Goal: Information Seeking & Learning: Learn about a topic

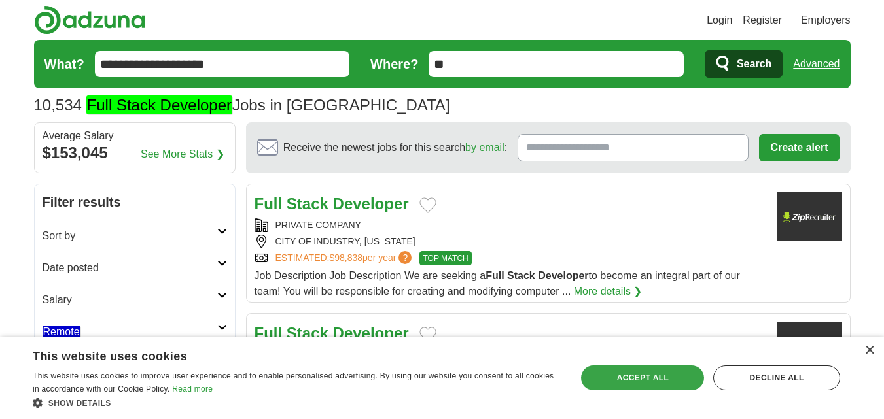
click at [652, 380] on div "Accept all" at bounding box center [642, 378] width 123 height 25
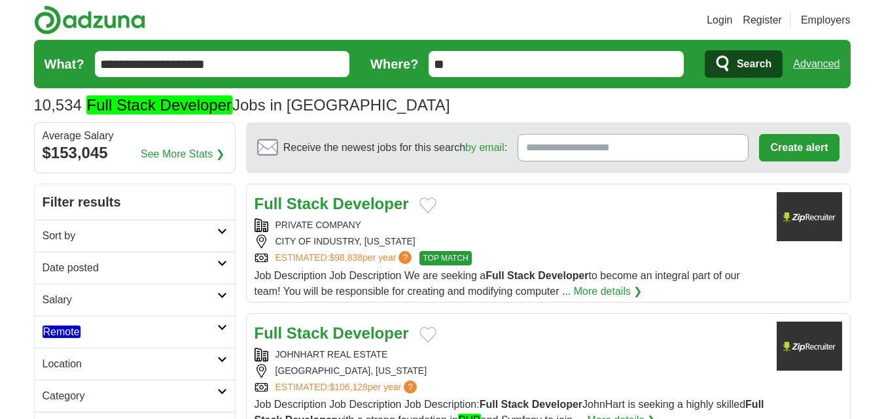
click at [109, 262] on h2 "Date posted" at bounding box center [130, 268] width 175 height 16
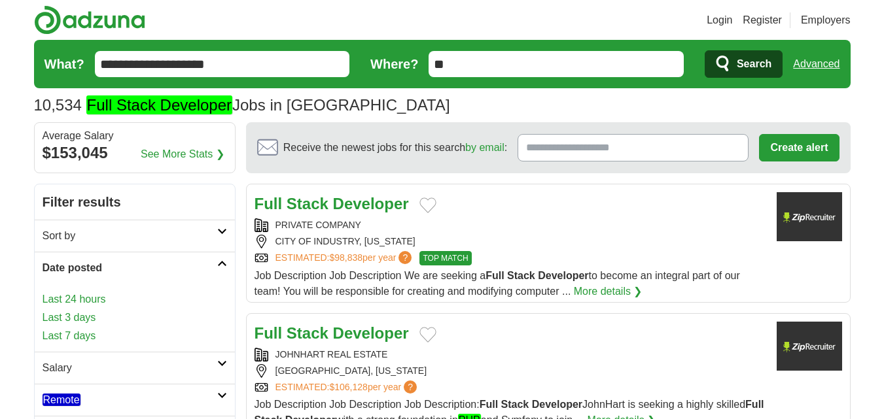
click at [99, 293] on link "Last 24 hours" at bounding box center [135, 300] width 184 height 16
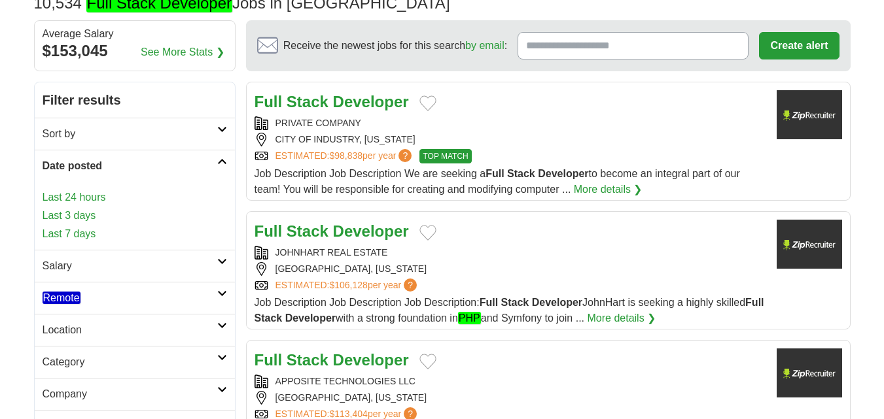
scroll to position [131, 0]
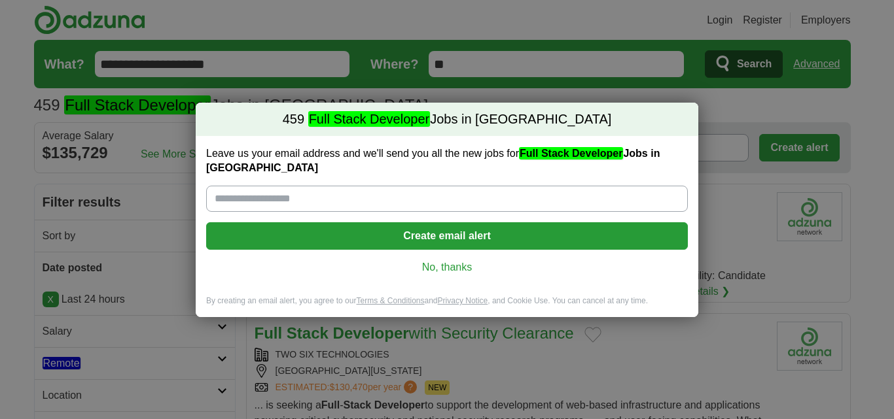
click at [457, 266] on link "No, thanks" at bounding box center [447, 267] width 461 height 14
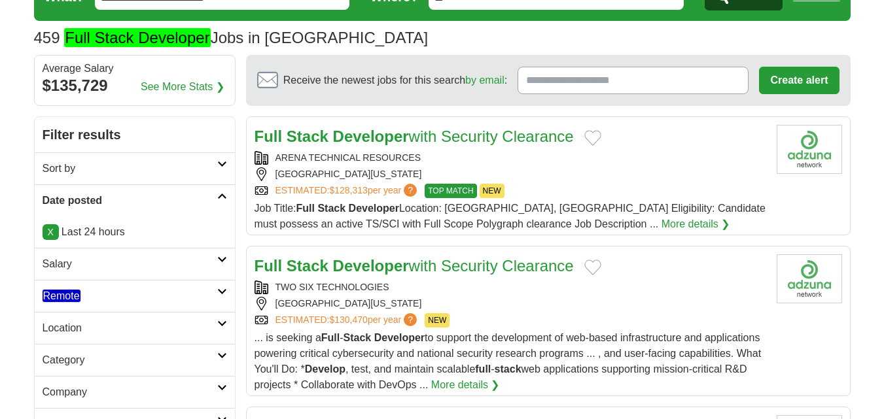
scroll to position [131, 0]
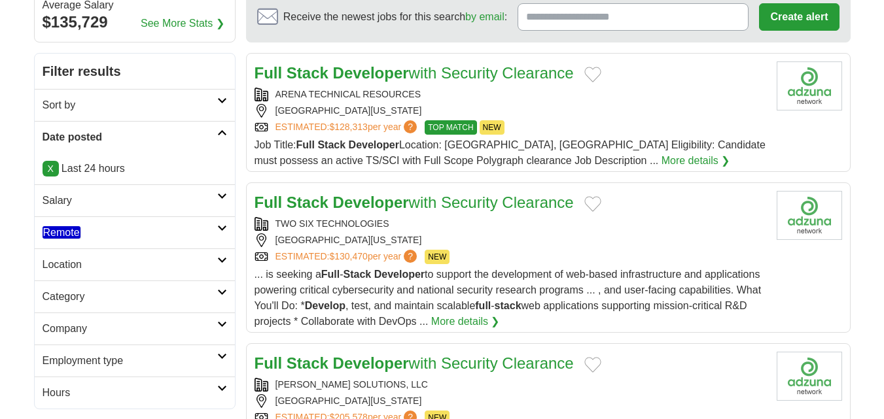
click at [65, 236] on em "Remote" at bounding box center [62, 232] width 38 height 12
click at [88, 267] on link "Remote jobs" at bounding box center [71, 264] width 57 height 12
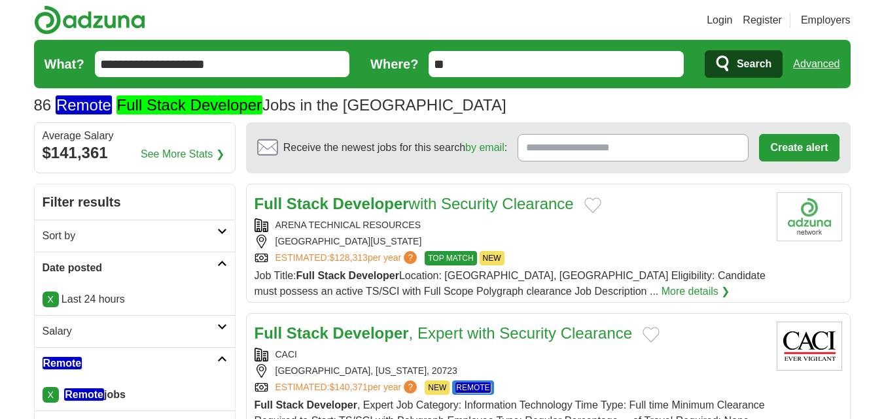
click at [556, 233] on div "ARENA TECHNICAL RESOURCES ANNAPOLIS JUNCTION, MARYLAND, 20701 ESTIMATED: $128,3…" at bounding box center [511, 242] width 512 height 47
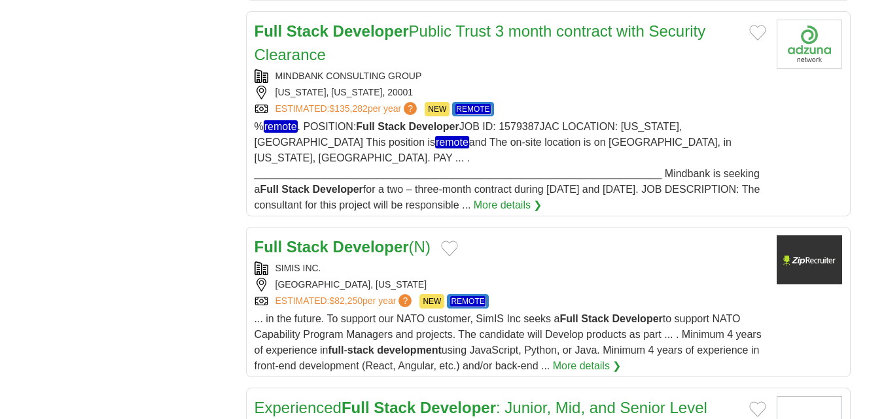
scroll to position [1243, 0]
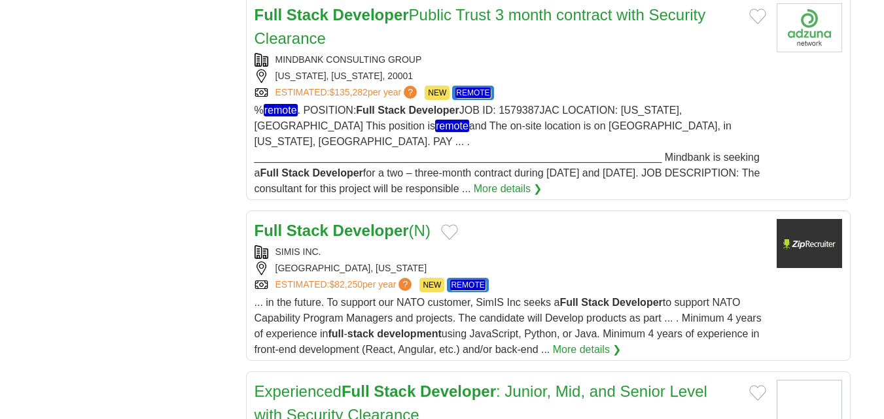
click at [526, 221] on div "Full Stack Developer (N)" at bounding box center [511, 231] width 512 height 24
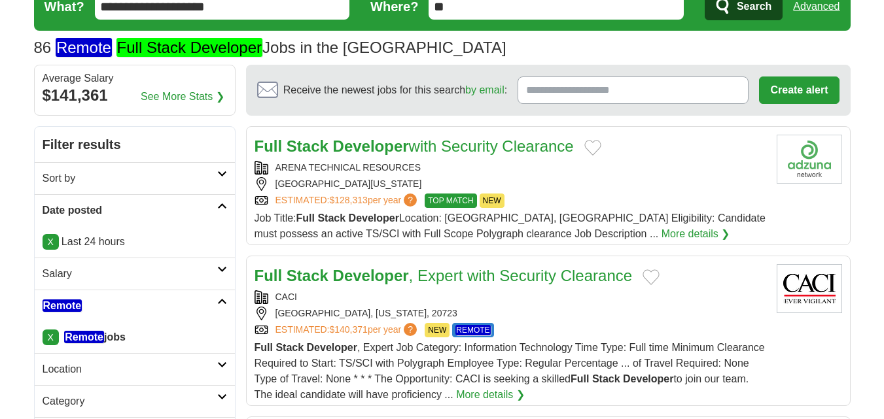
scroll to position [0, 0]
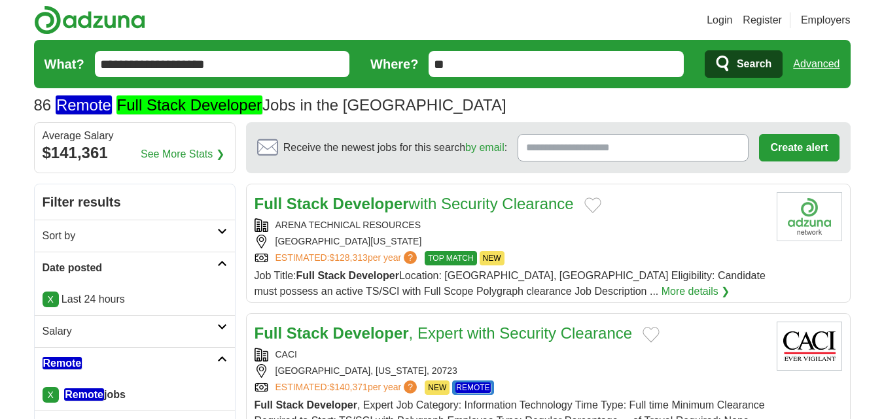
click at [54, 299] on link "X" at bounding box center [51, 300] width 16 height 16
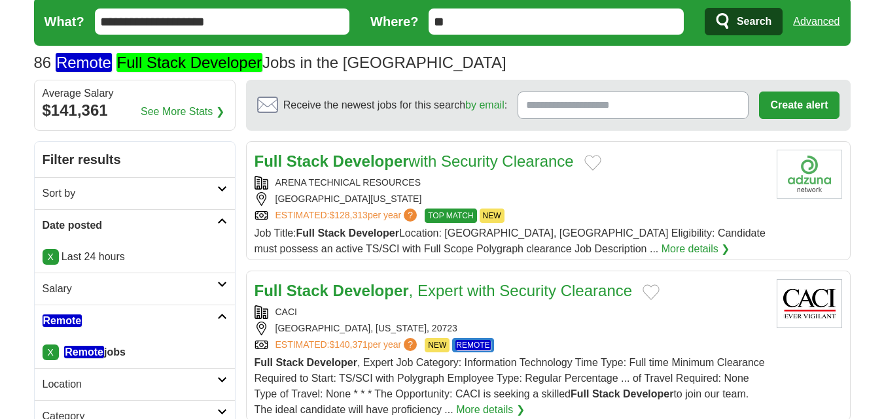
scroll to position [65, 0]
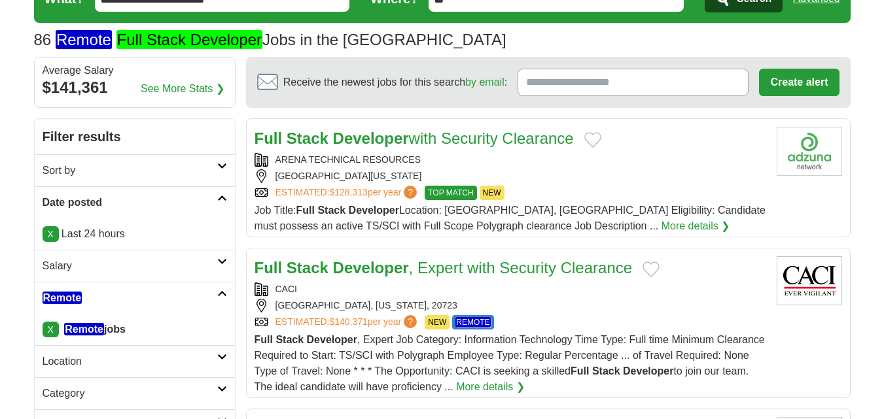
click at [51, 330] on link "X" at bounding box center [51, 330] width 16 height 16
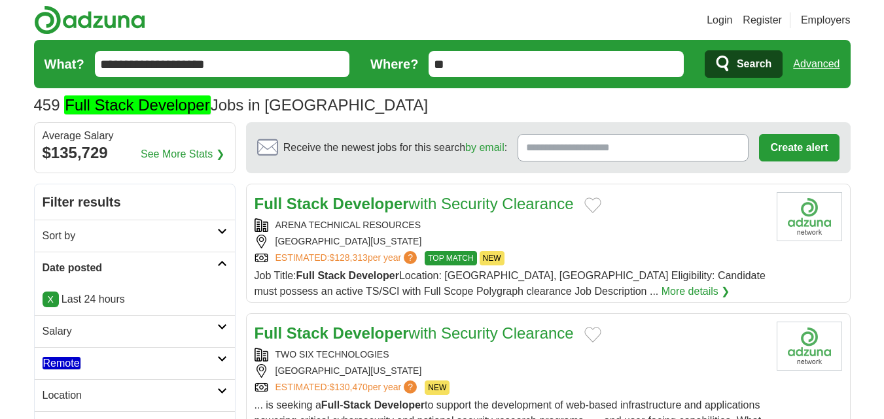
click at [54, 20] on img at bounding box center [89, 19] width 111 height 29
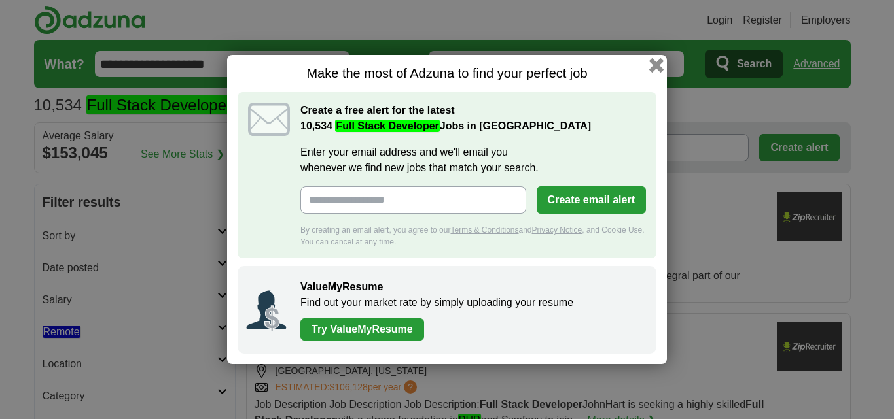
click at [663, 70] on button "button" at bounding box center [656, 65] width 14 height 14
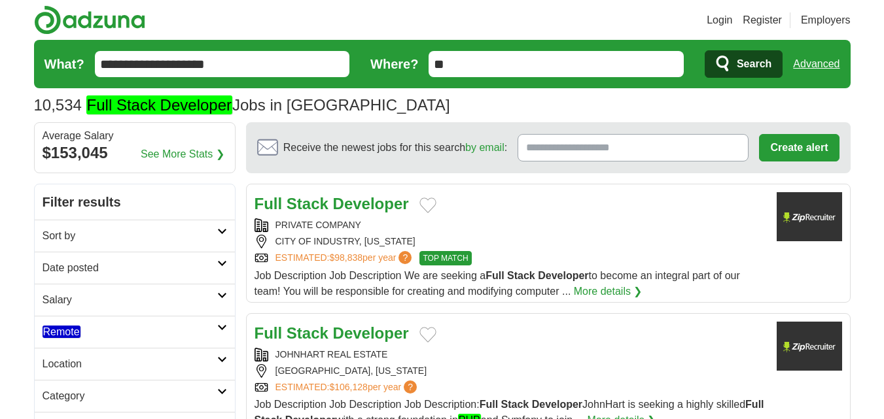
click at [522, 232] on div "PRIVATE COMPANY" at bounding box center [511, 226] width 512 height 14
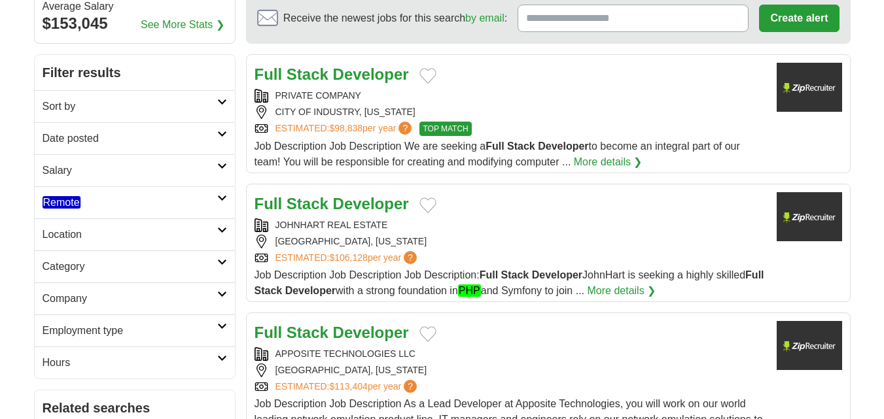
scroll to position [131, 0]
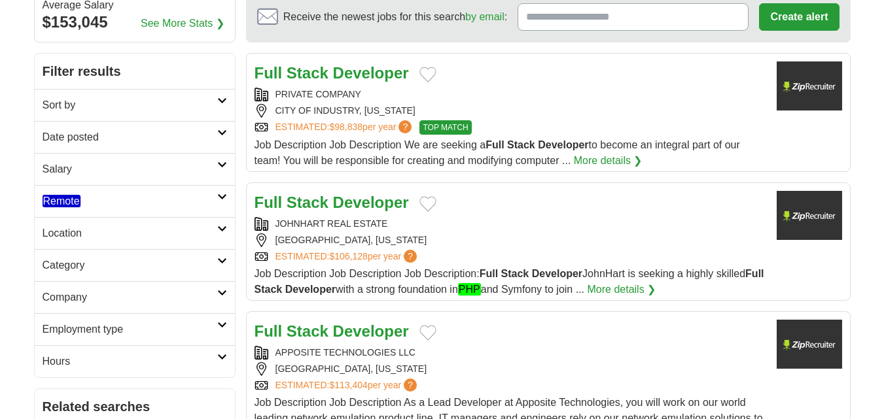
click at [440, 221] on div "JOHNHART REAL ESTATE" at bounding box center [511, 224] width 512 height 14
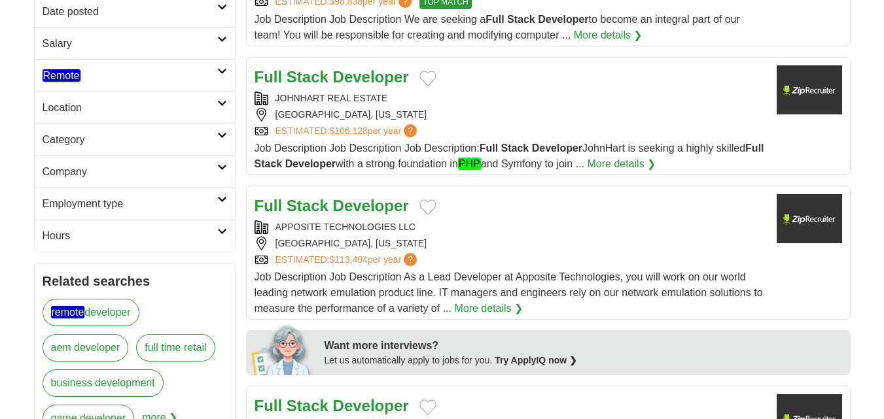
scroll to position [262, 0]
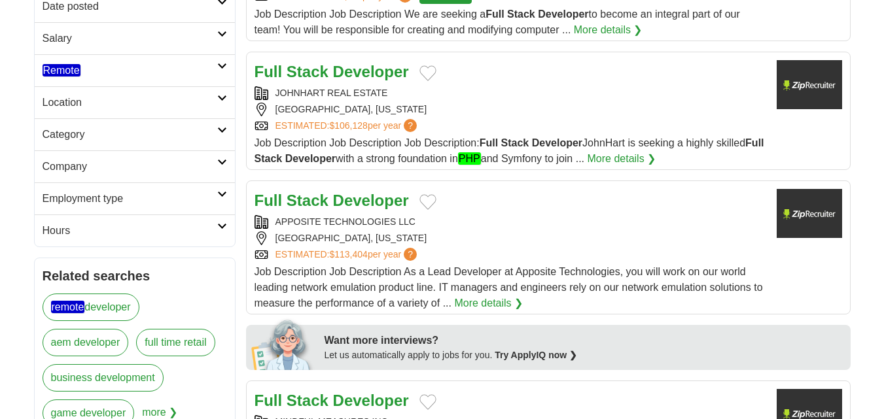
click at [448, 218] on div "APPOSITE TECHNOLOGIES LLC" at bounding box center [511, 222] width 512 height 14
click at [73, 63] on h2 "Remote" at bounding box center [130, 71] width 175 height 16
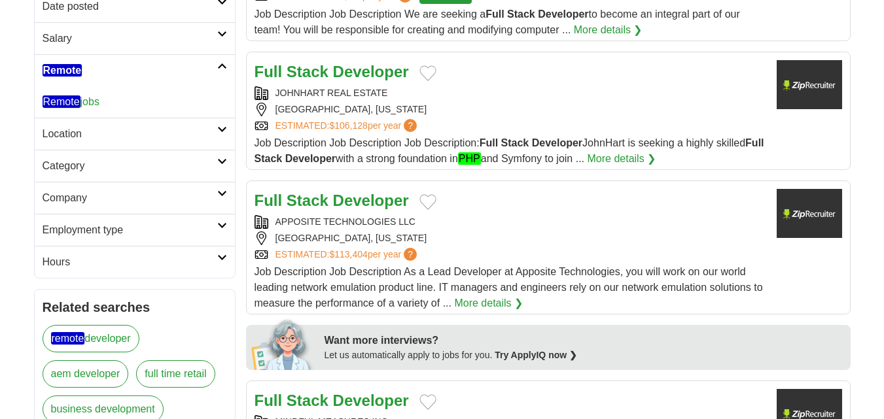
click at [77, 99] on em "Remote" at bounding box center [62, 102] width 38 height 12
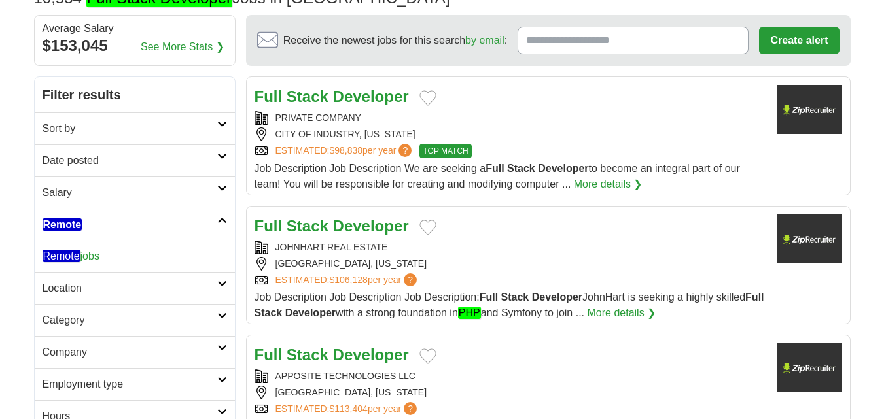
scroll to position [12, 0]
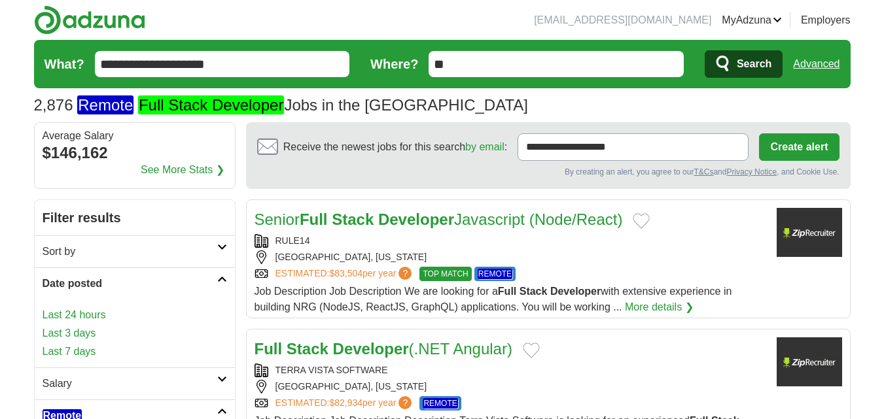
click at [75, 319] on link "Last 24 hours" at bounding box center [135, 315] width 184 height 16
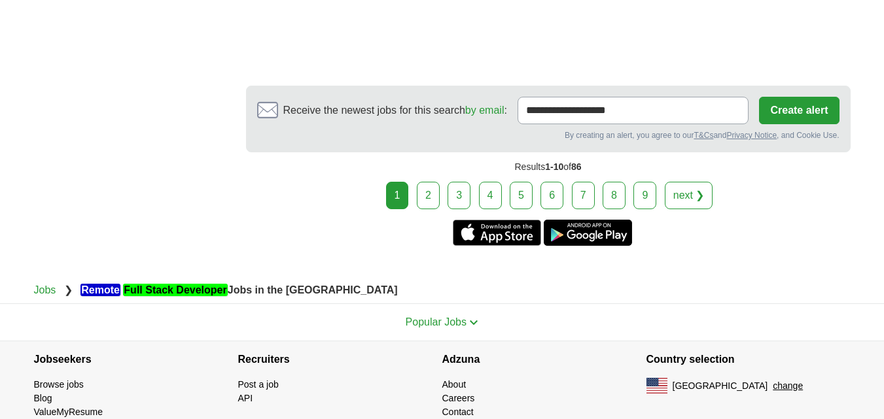
scroll to position [2620, 0]
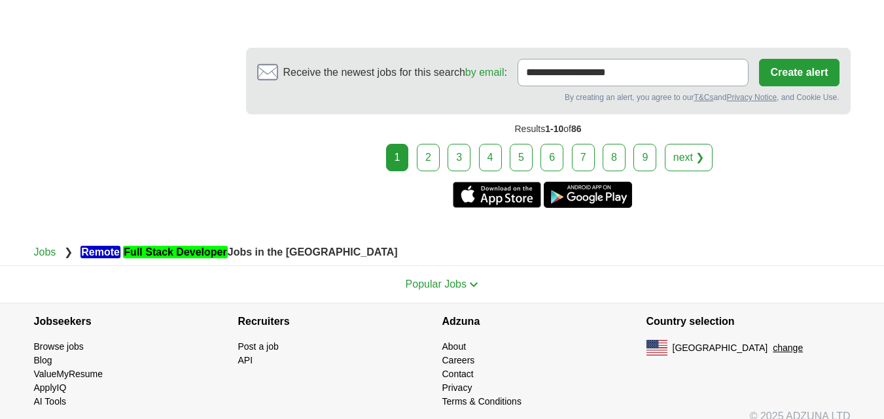
click at [423, 144] on link "2" at bounding box center [428, 157] width 23 height 27
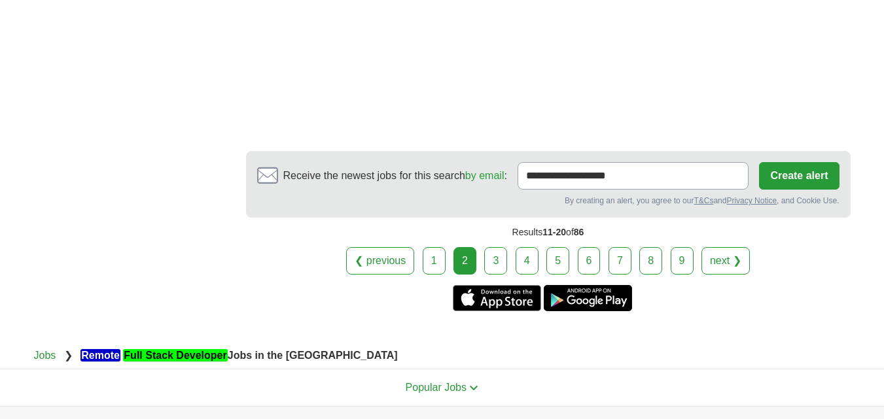
scroll to position [2552, 0]
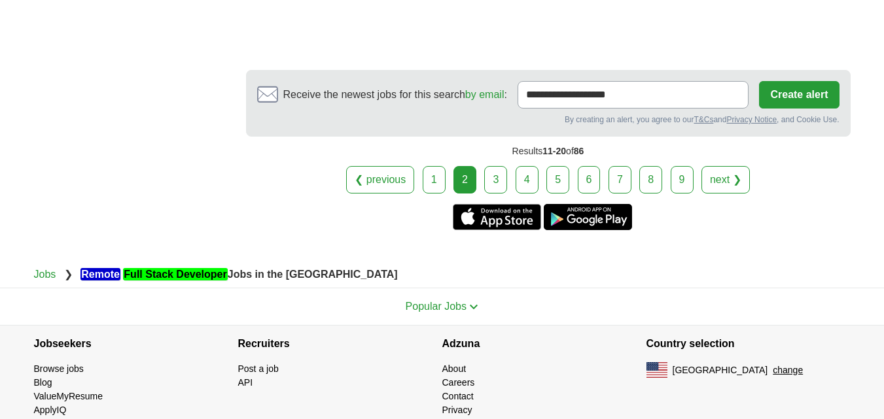
click at [503, 166] on link "3" at bounding box center [495, 179] width 23 height 27
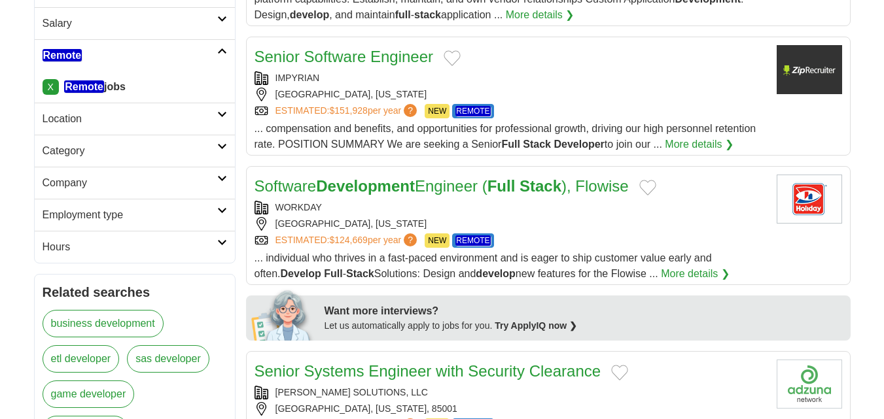
scroll to position [327, 0]
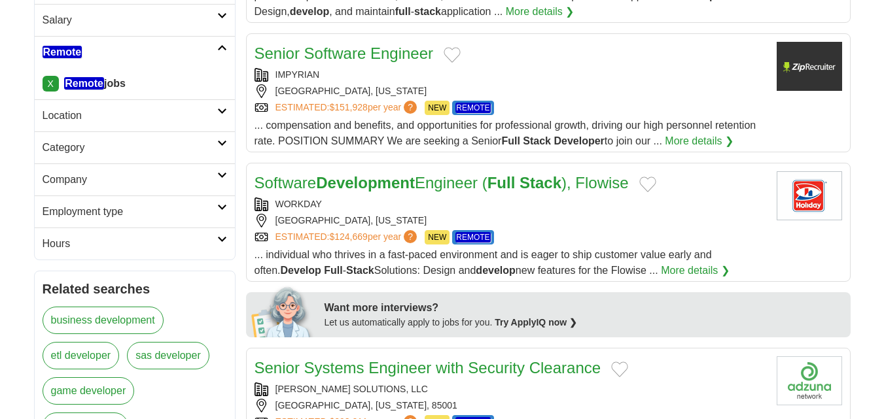
click at [457, 68] on div "IMPYRIAN" at bounding box center [511, 75] width 512 height 14
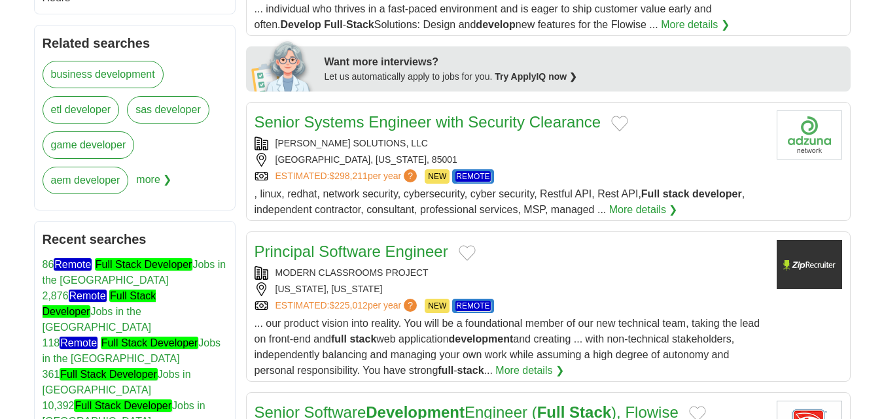
scroll to position [589, 0]
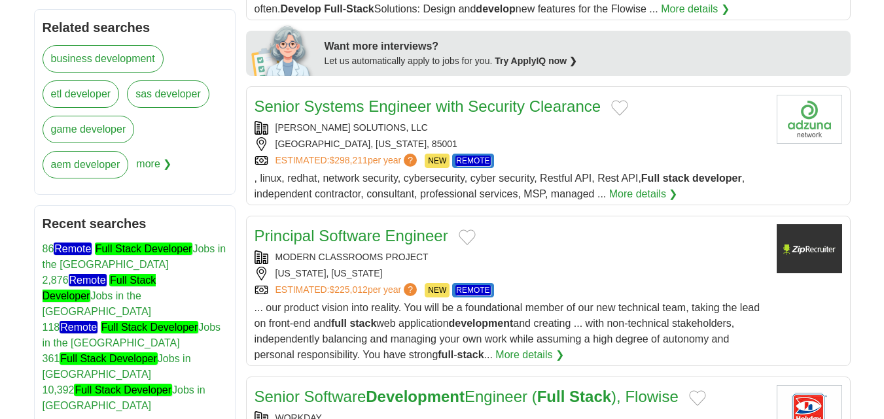
click at [493, 247] on div "Principal Software Engineer" at bounding box center [511, 236] width 512 height 24
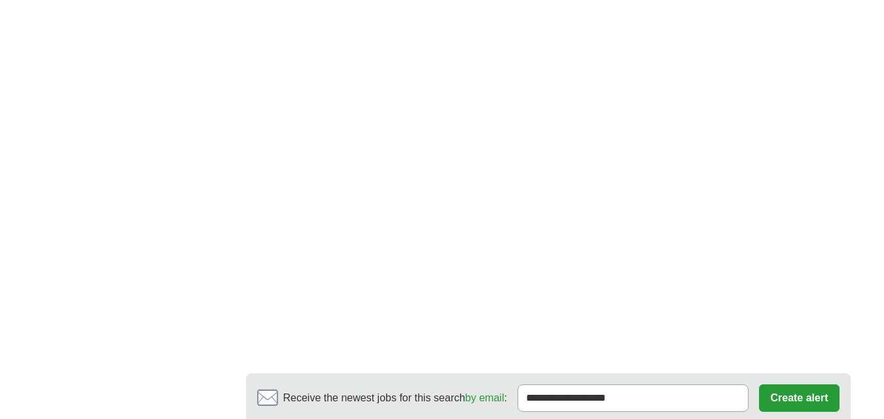
scroll to position [2290, 0]
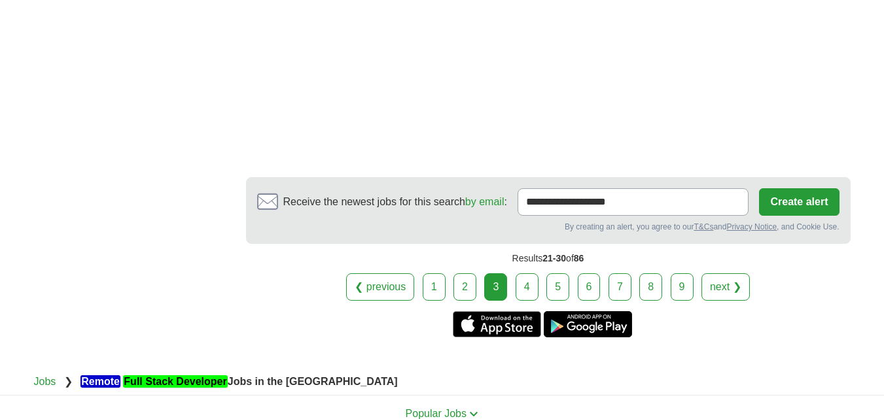
click at [530, 273] on link "4" at bounding box center [527, 286] width 23 height 27
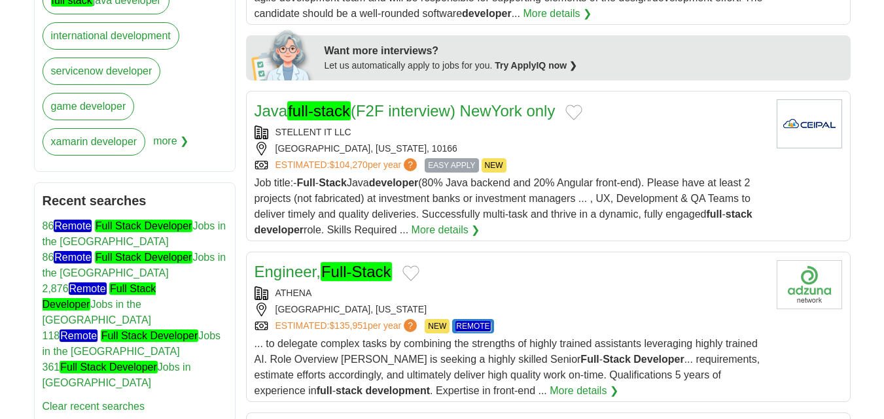
scroll to position [654, 0]
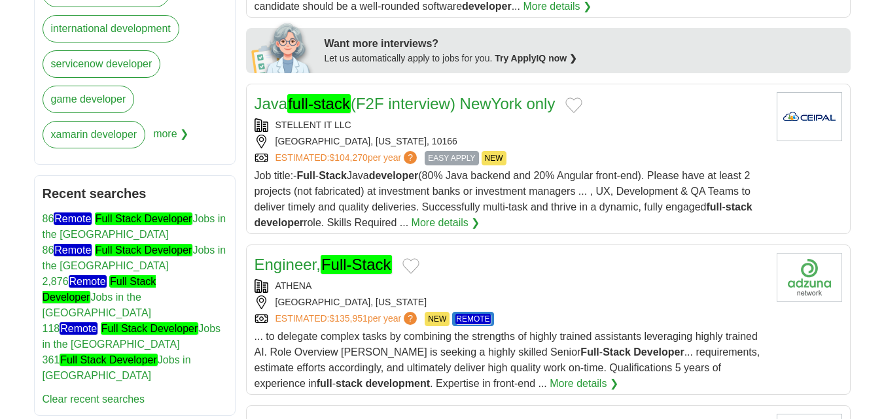
click at [521, 266] on div "Engineer, Full-Stack" at bounding box center [511, 265] width 512 height 24
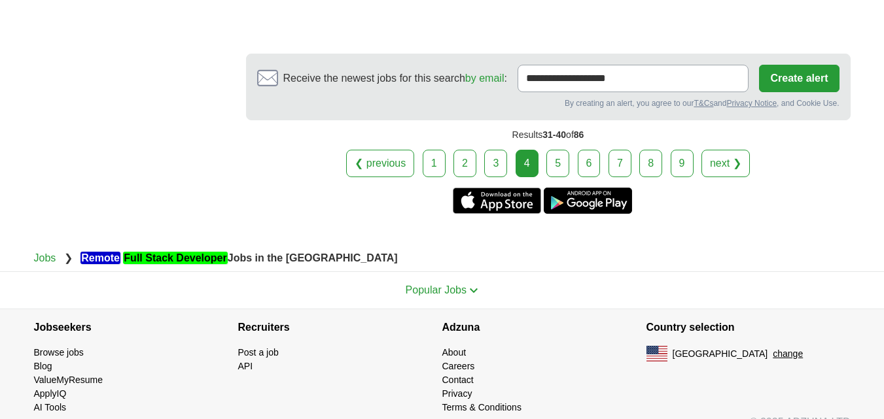
scroll to position [2659, 0]
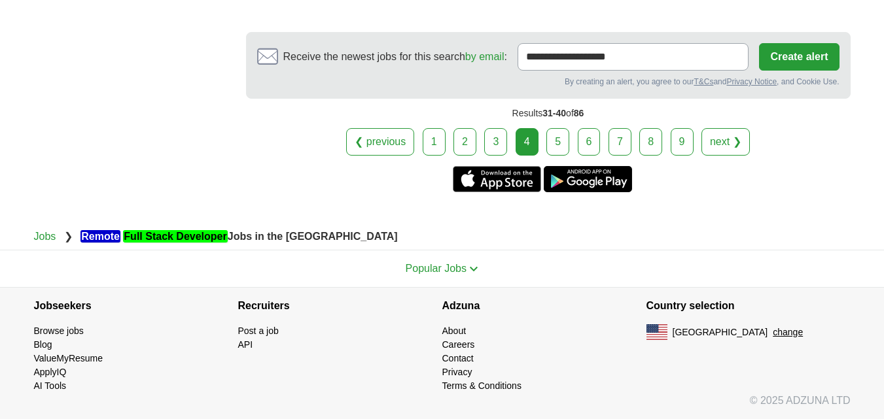
click at [563, 141] on link "5" at bounding box center [557, 141] width 23 height 27
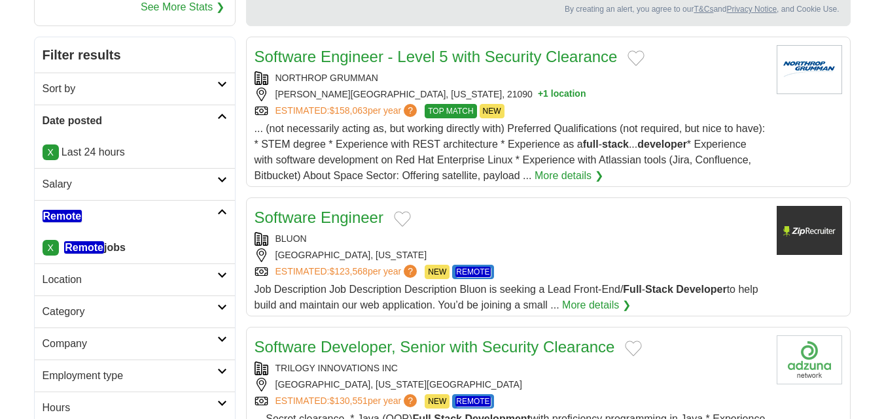
scroll to position [196, 0]
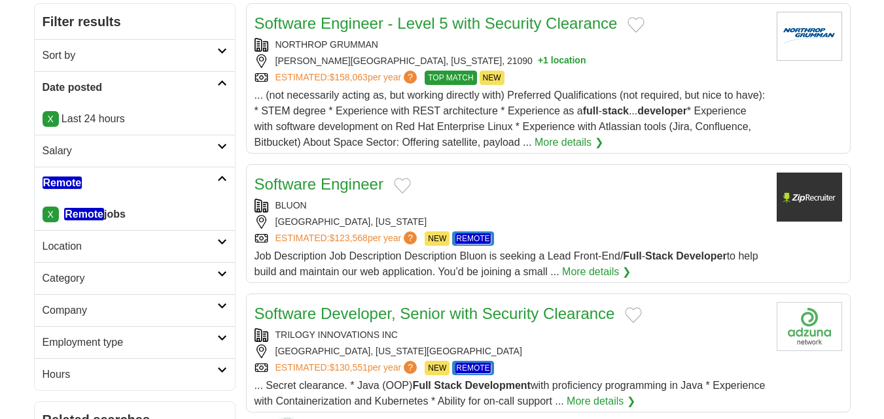
click at [460, 198] on div "Software Engineer BLUON IRVINE, CALIFORNIA ESTIMATED: $123,568 per year ? NEW R…" at bounding box center [511, 226] width 512 height 107
